Goal: Obtain resource: Download file/media

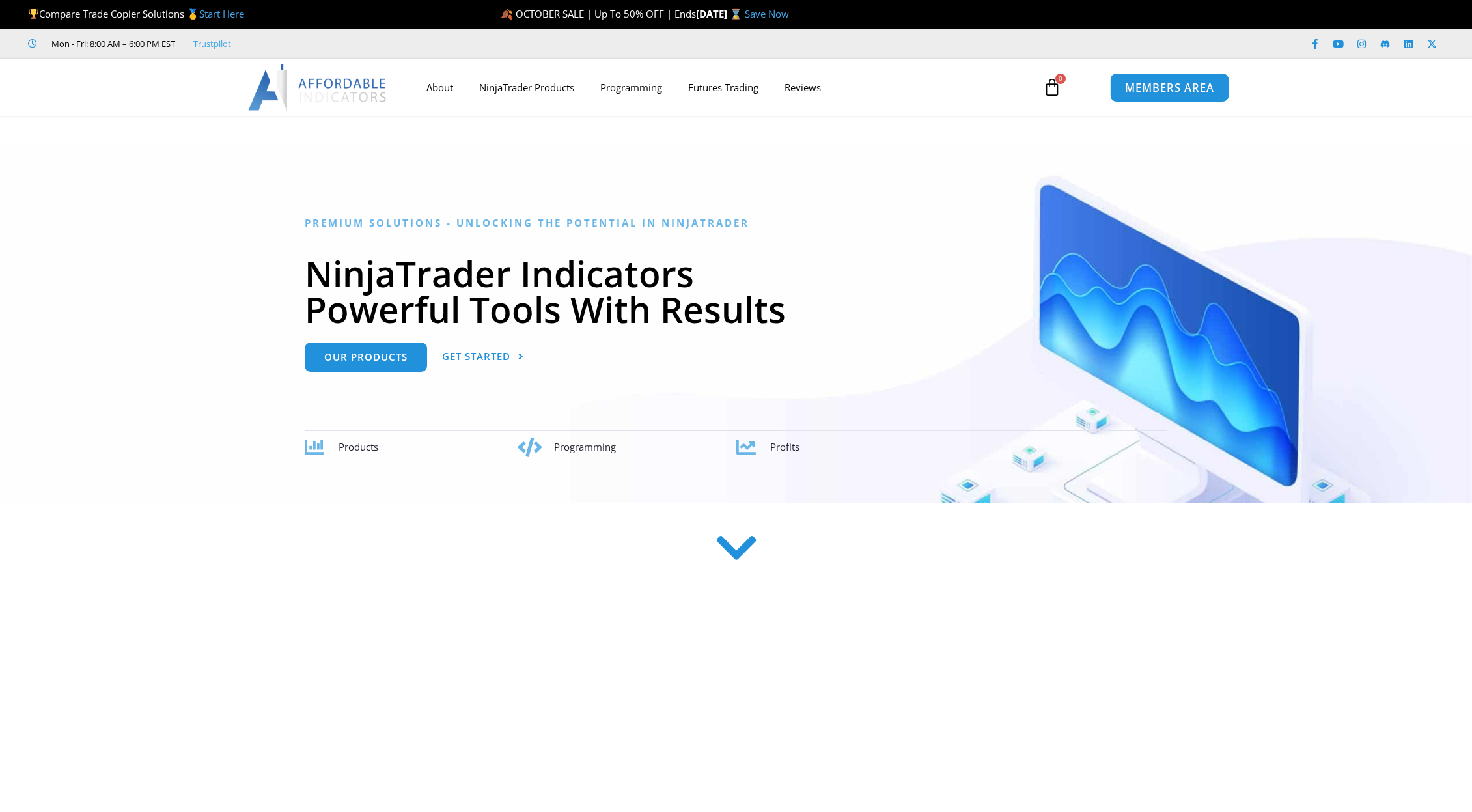
click at [1163, 91] on span "MEMBERS AREA" at bounding box center [1169, 87] width 89 height 11
click at [1159, 83] on span "MEMBERS AREA" at bounding box center [1169, 87] width 89 height 11
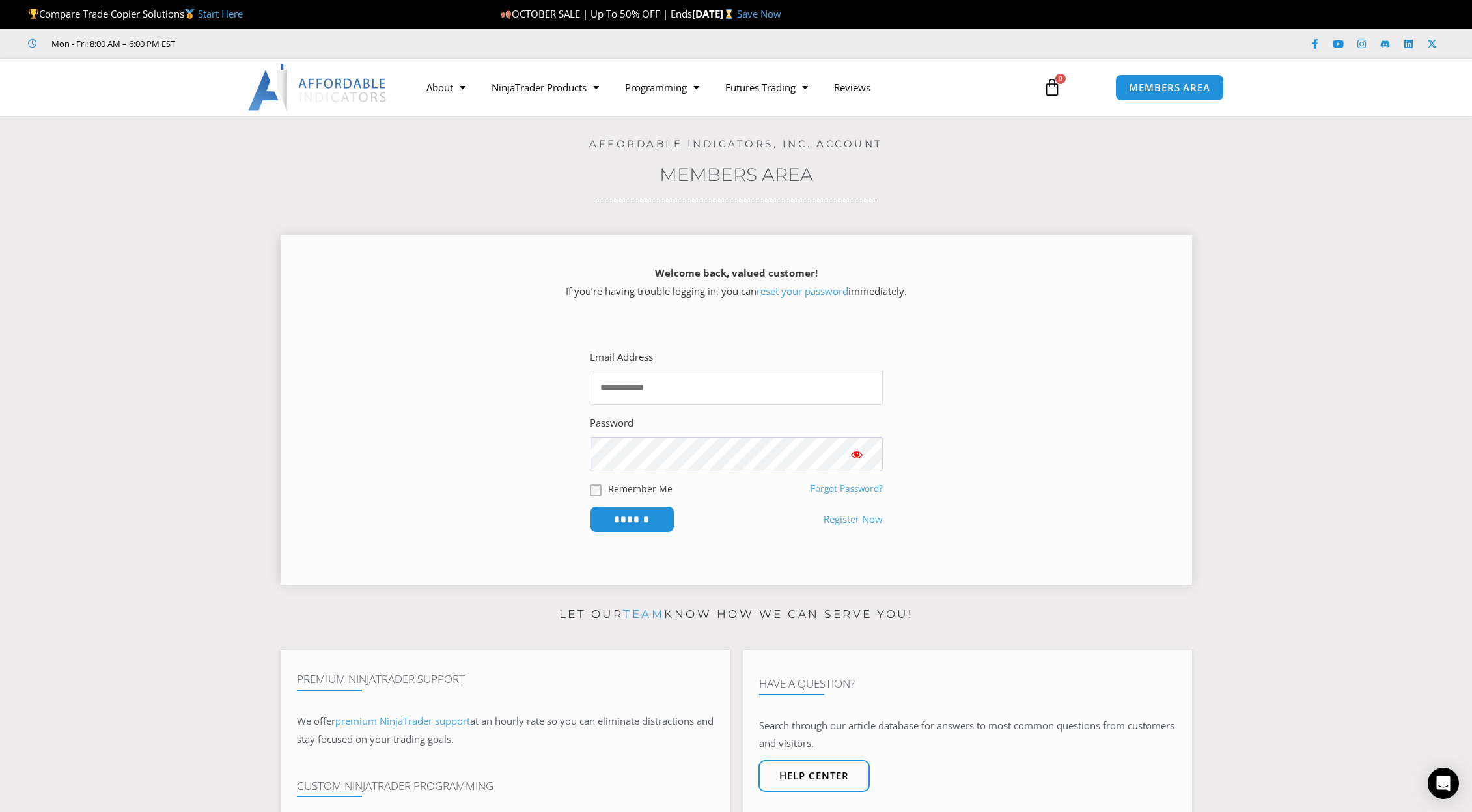
click at [668, 377] on input "Email Address" at bounding box center [736, 387] width 293 height 34
type input "**********"
click at [638, 520] on input "******" at bounding box center [631, 518] width 89 height 28
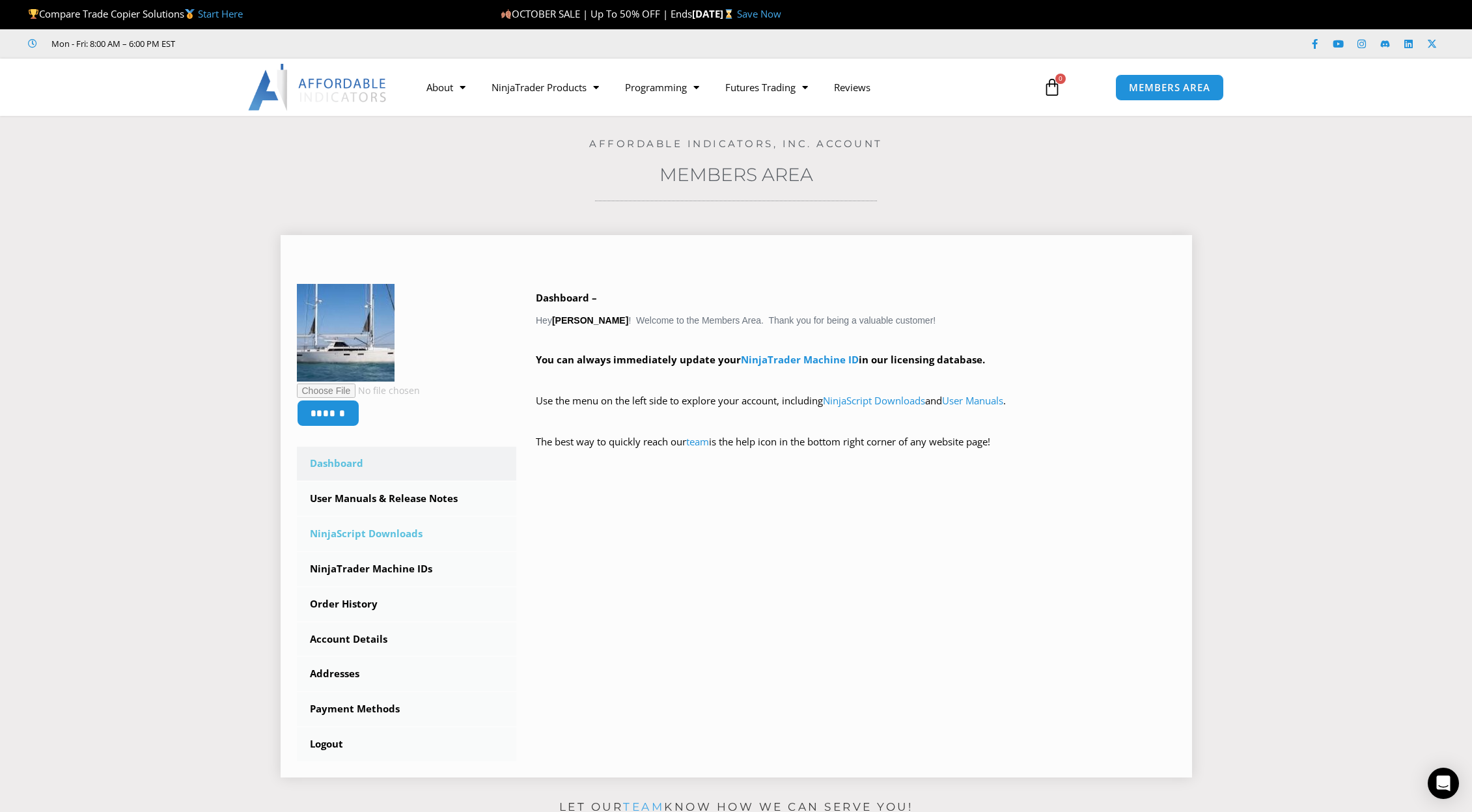
click at [384, 533] on link "NinjaScript Downloads" at bounding box center [407, 533] width 220 height 34
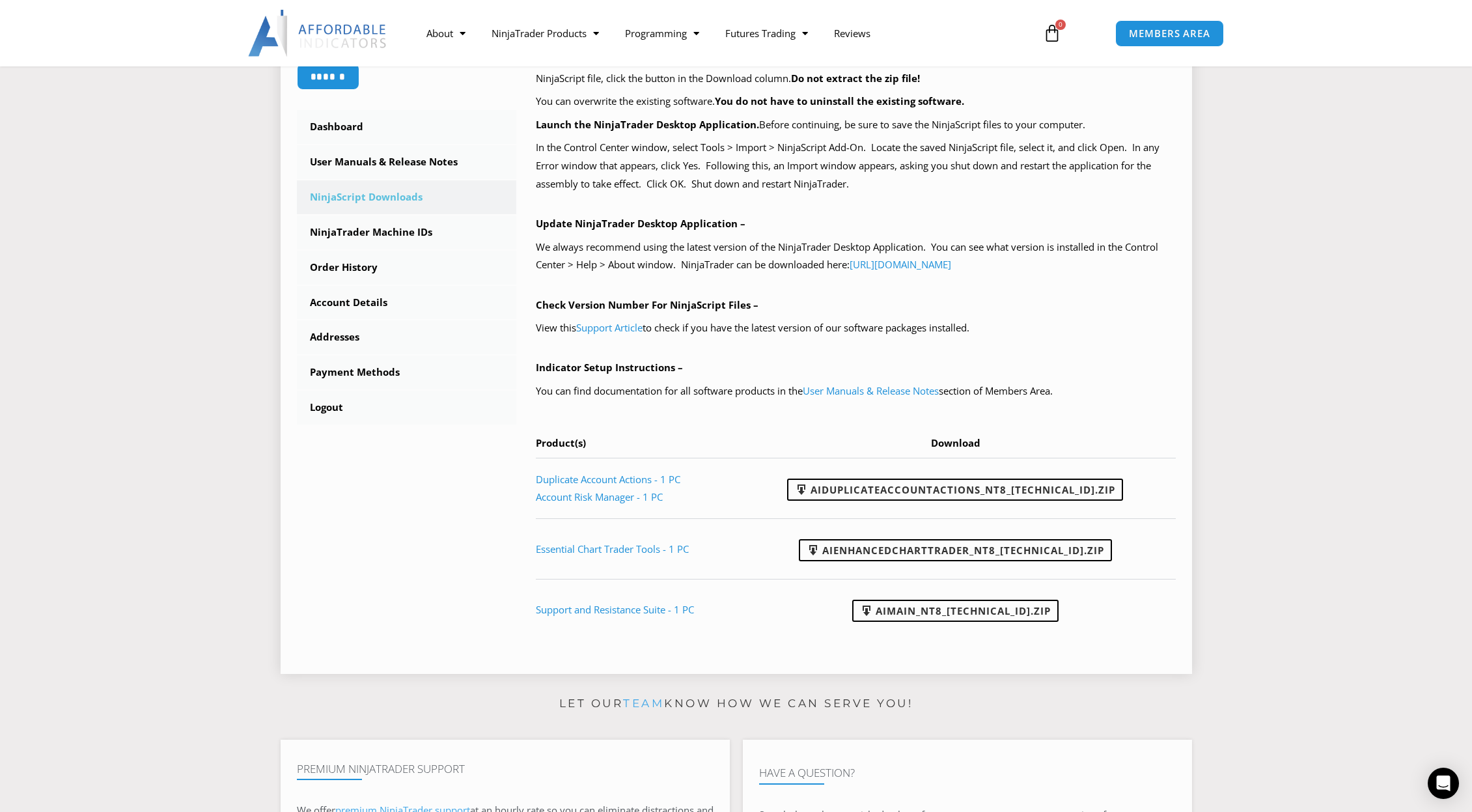
scroll to position [325, 0]
click at [984, 484] on link "AIDuplicateAccountActions_NT8_25.10.2.1.zip" at bounding box center [955, 488] width 336 height 22
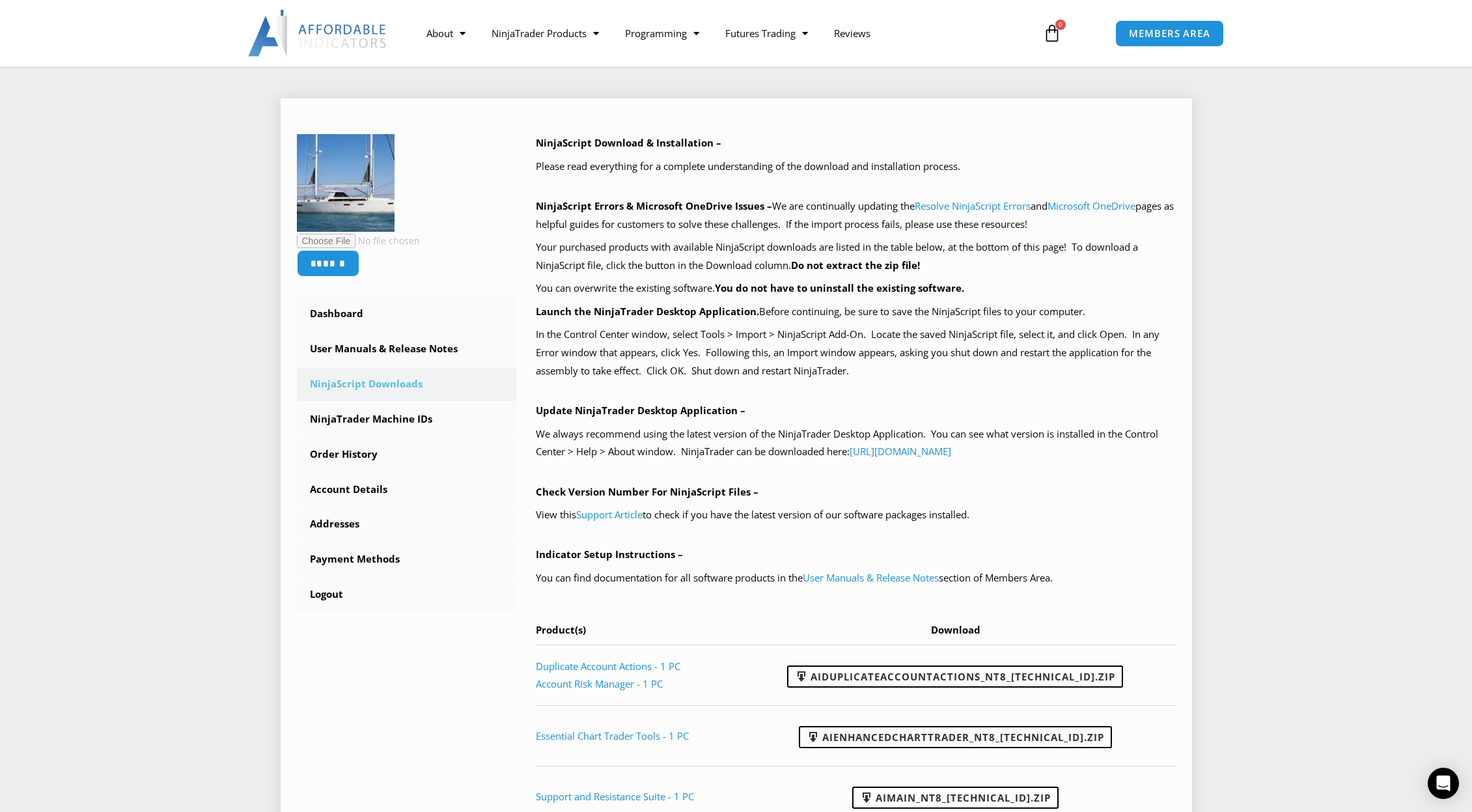
scroll to position [130, 0]
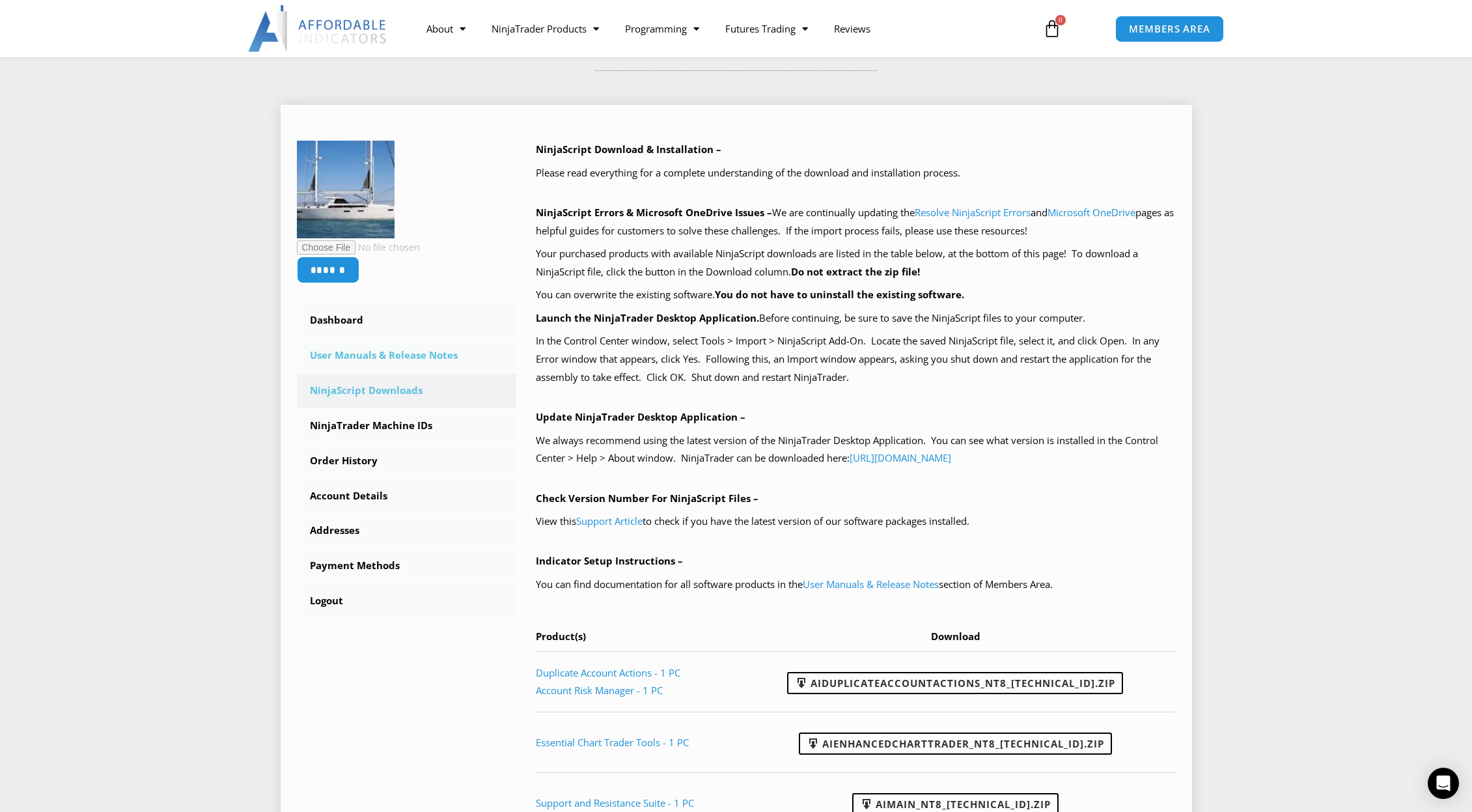
click at [373, 350] on link "User Manuals & Release Notes" at bounding box center [407, 355] width 220 height 34
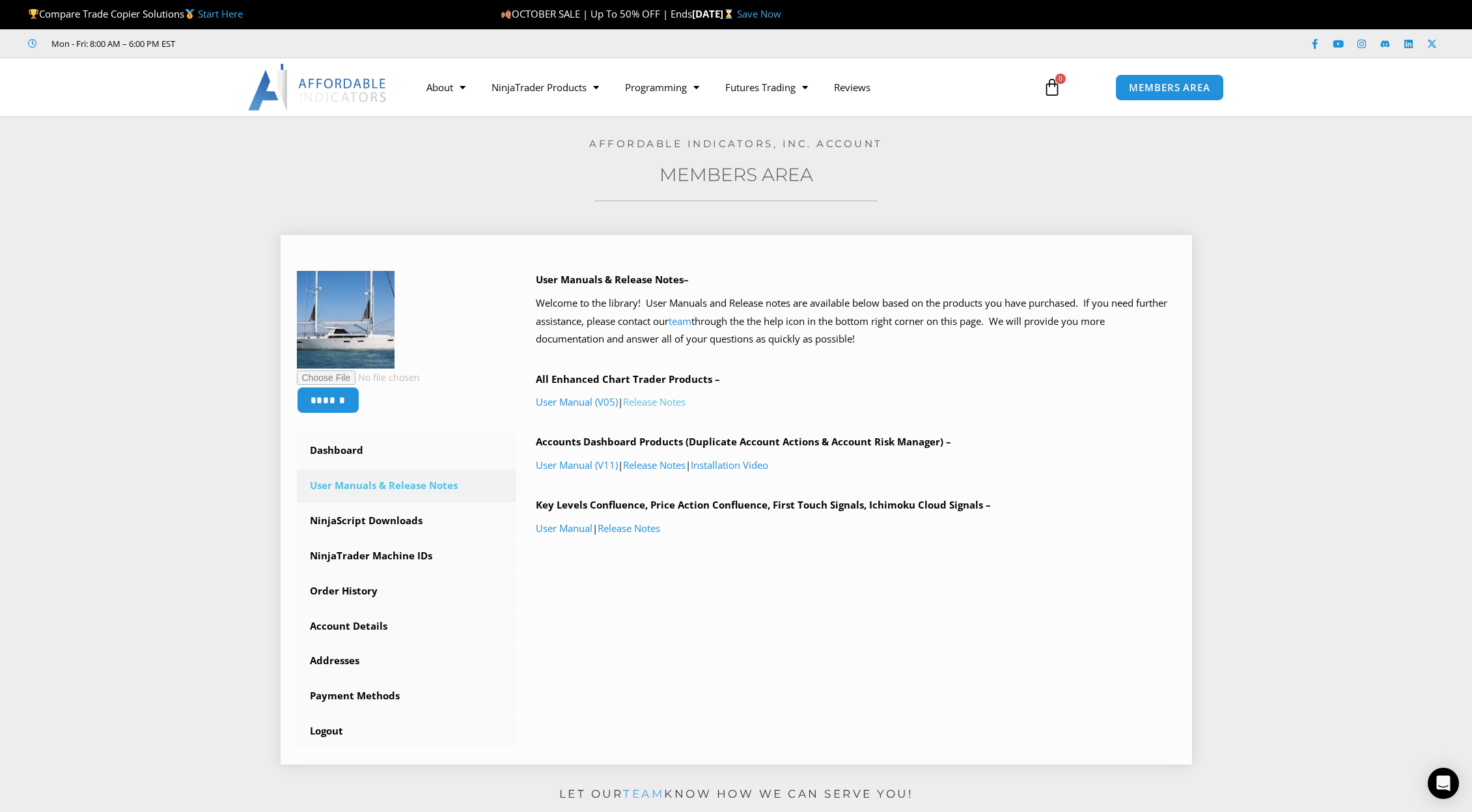
click at [660, 399] on link "Release Notes" at bounding box center [654, 401] width 62 height 13
click at [644, 464] on link "Release Notes" at bounding box center [654, 464] width 62 height 13
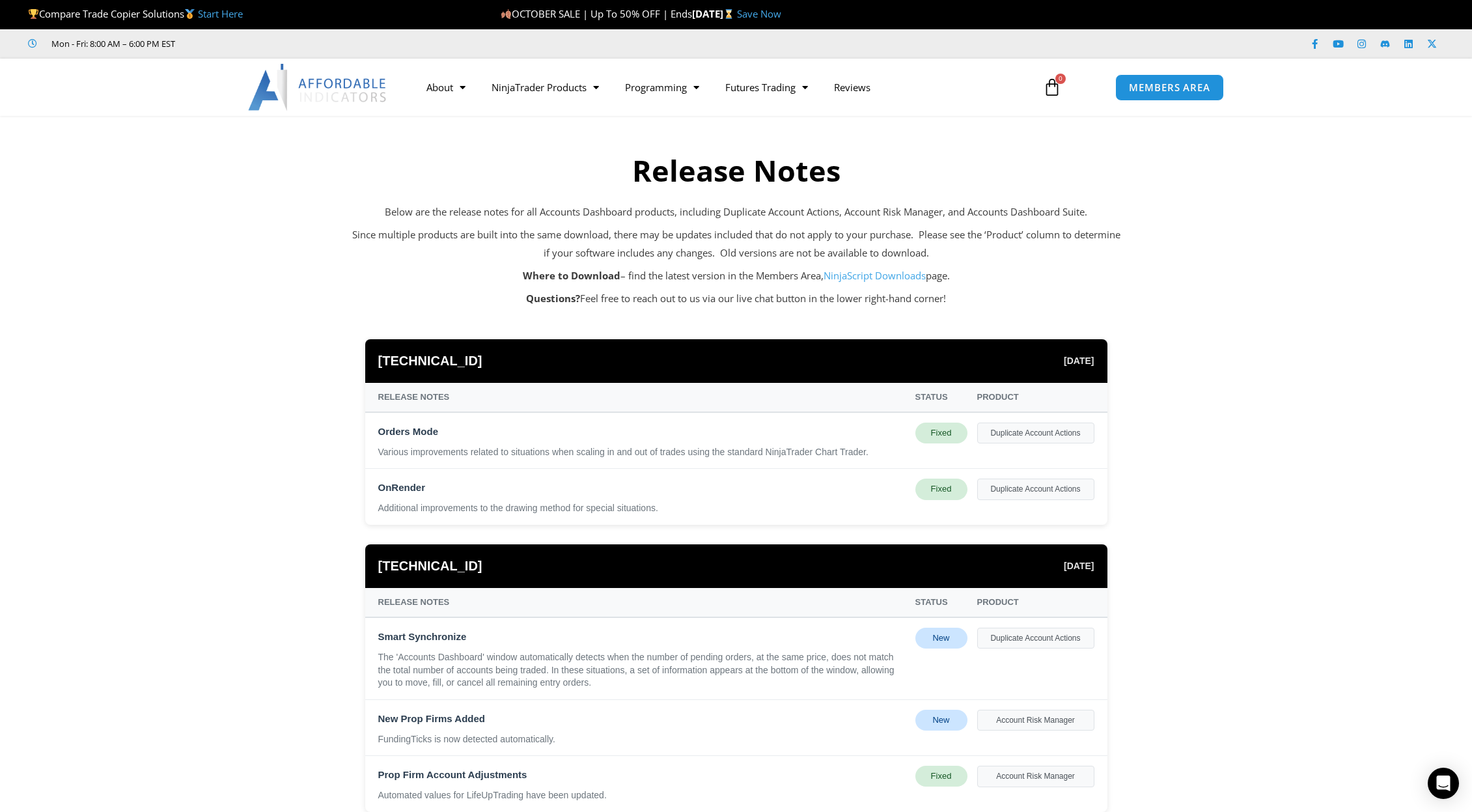
drag, startPoint x: 215, startPoint y: 332, endPoint x: 214, endPoint y: 322, distance: 10.0
